Goal: Book appointment/travel/reservation

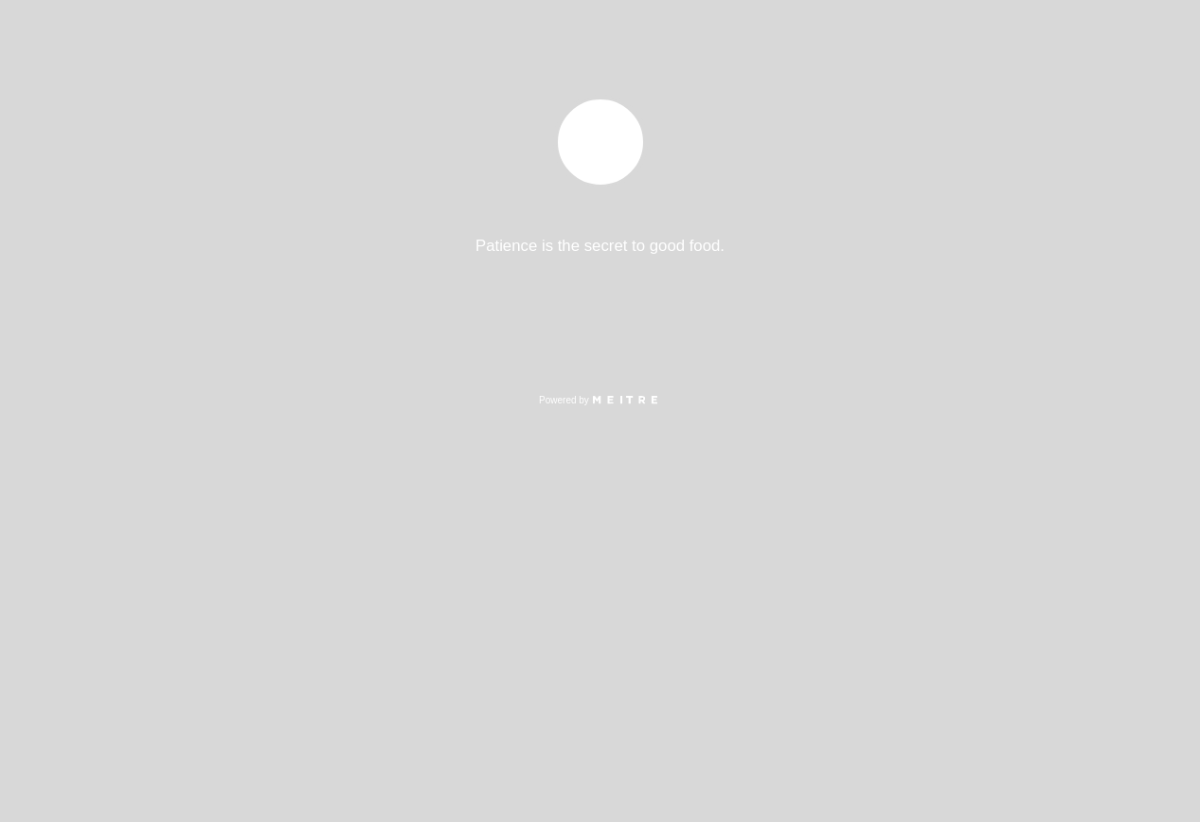
select select "es"
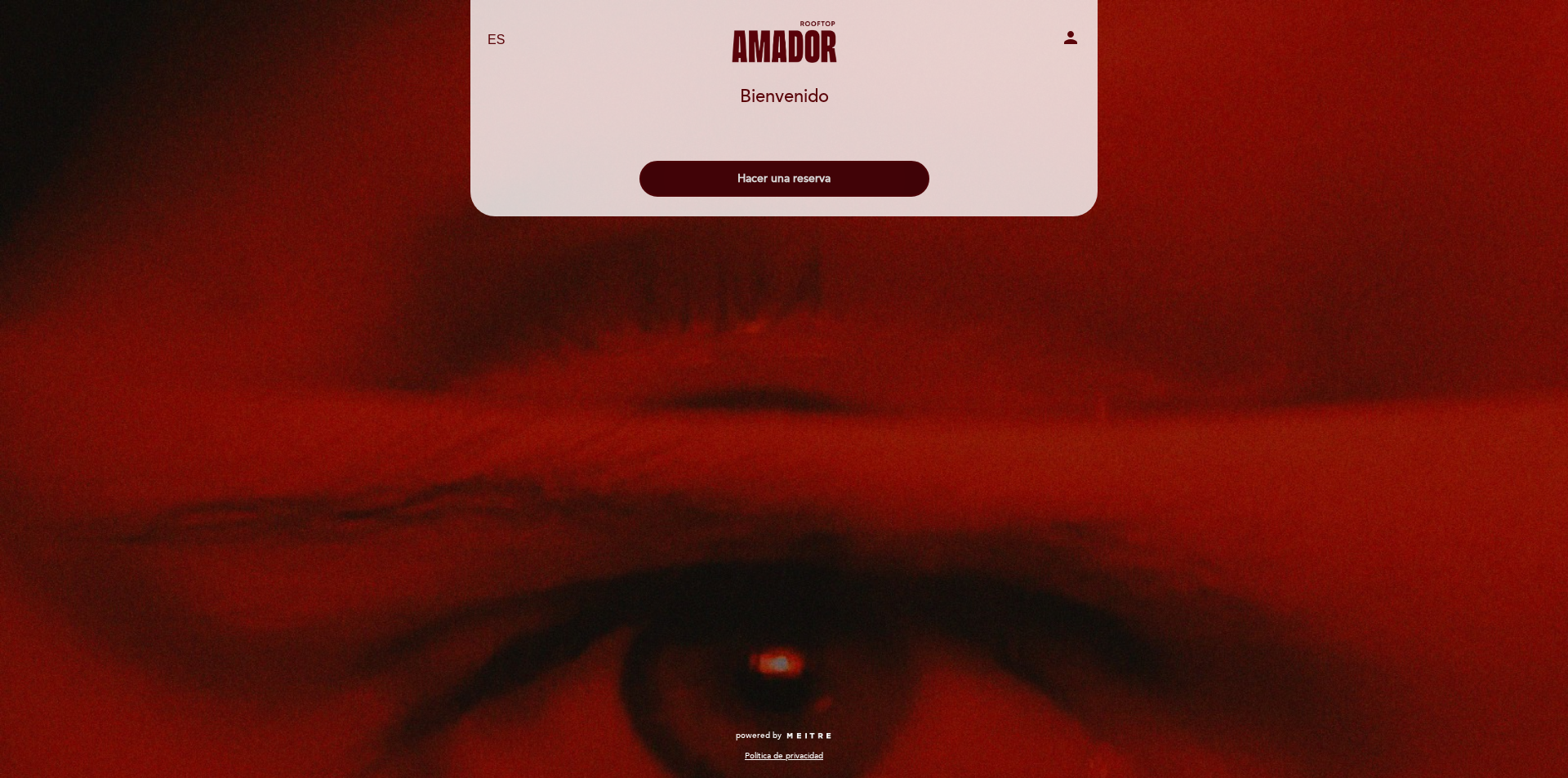
click at [852, 184] on button "Hacer una reserva" at bounding box center [784, 179] width 290 height 36
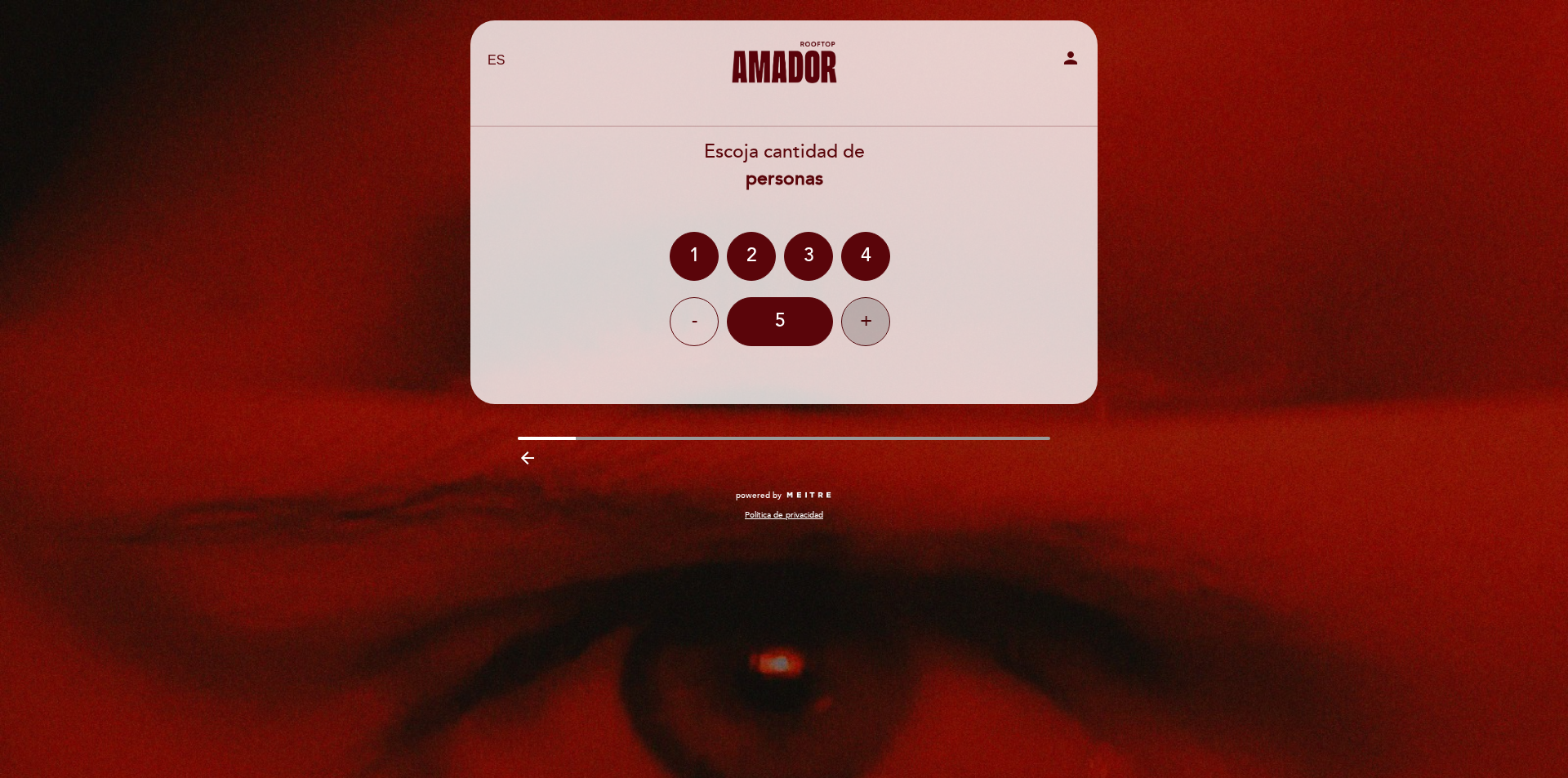
click at [860, 338] on div "+" at bounding box center [865, 321] width 49 height 49
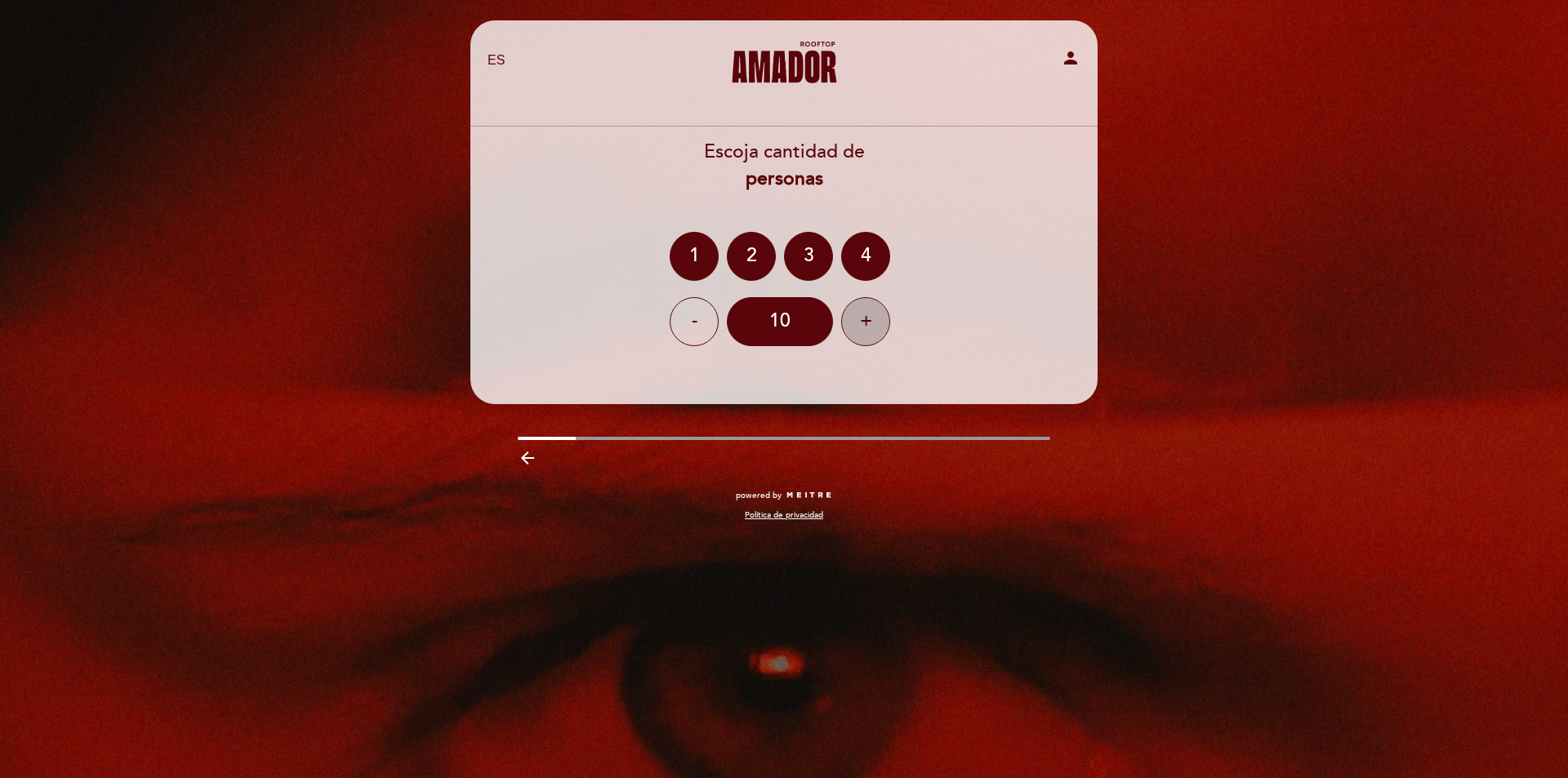
click at [860, 338] on div "+" at bounding box center [865, 321] width 49 height 49
click at [1034, 476] on div "EN ES PT [PERSON_NAME] Rooftop person [GEOGRAPHIC_DATA] [GEOGRAPHIC_DATA], Camb…" at bounding box center [784, 389] width 1568 height 778
click at [975, 270] on div "1 2 3 4" at bounding box center [784, 256] width 628 height 49
click at [1034, 280] on div "EN ES PT [PERSON_NAME] Rooftop person [GEOGRAPHIC_DATA] [GEOGRAPHIC_DATA], Camb…" at bounding box center [784, 389] width 1568 height 778
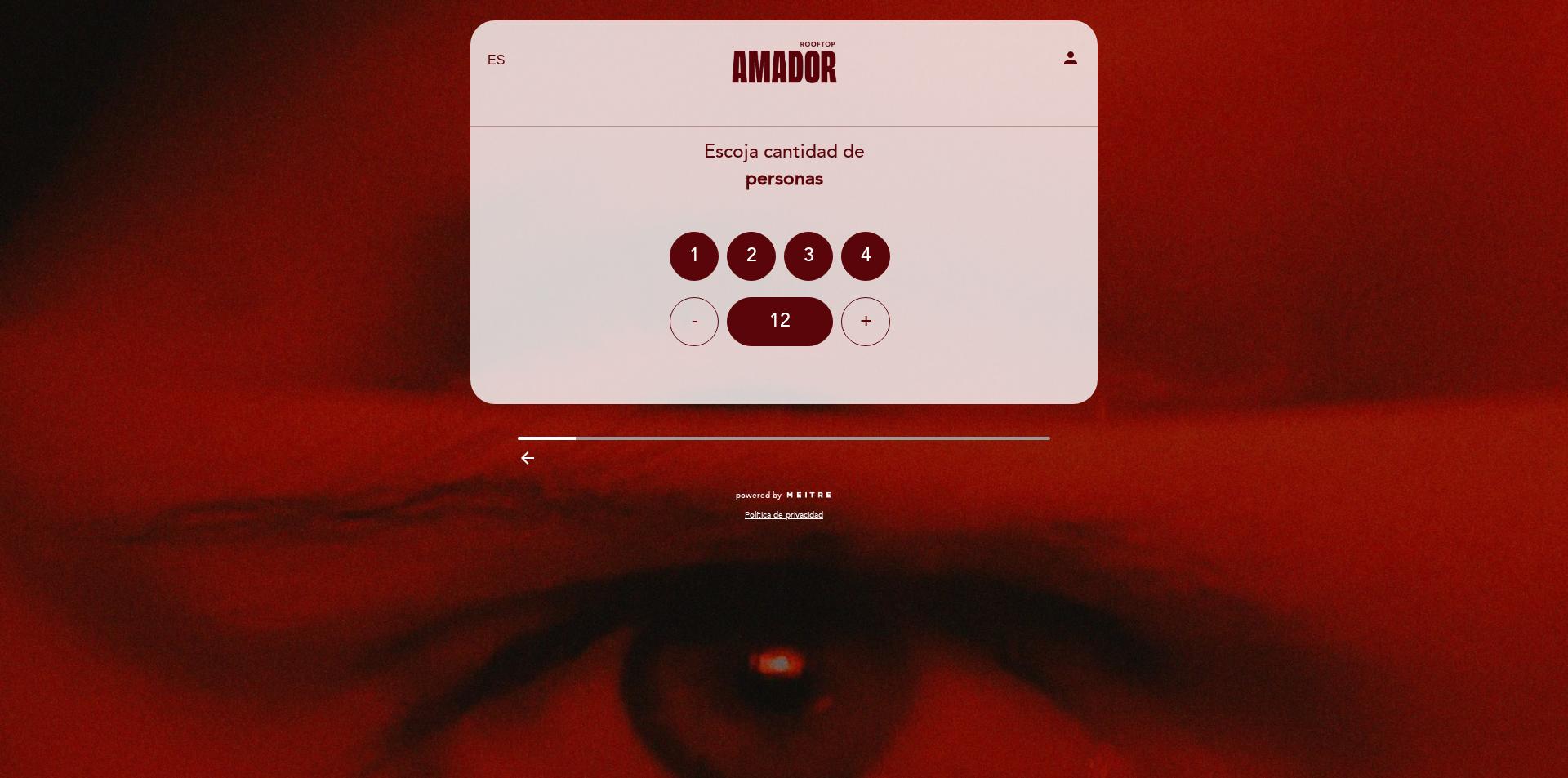
click at [1034, 58] on icon "person" at bounding box center [1071, 58] width 20 height 20
click at [672, 434] on div "EN ES PT [PERSON_NAME] Rooftop person [GEOGRAPHIC_DATA] [GEOGRAPHIC_DATA], Camb…" at bounding box center [784, 279] width 652 height 517
click at [776, 313] on div "12" at bounding box center [779, 321] width 106 height 49
